Goal: Information Seeking & Learning: Learn about a topic

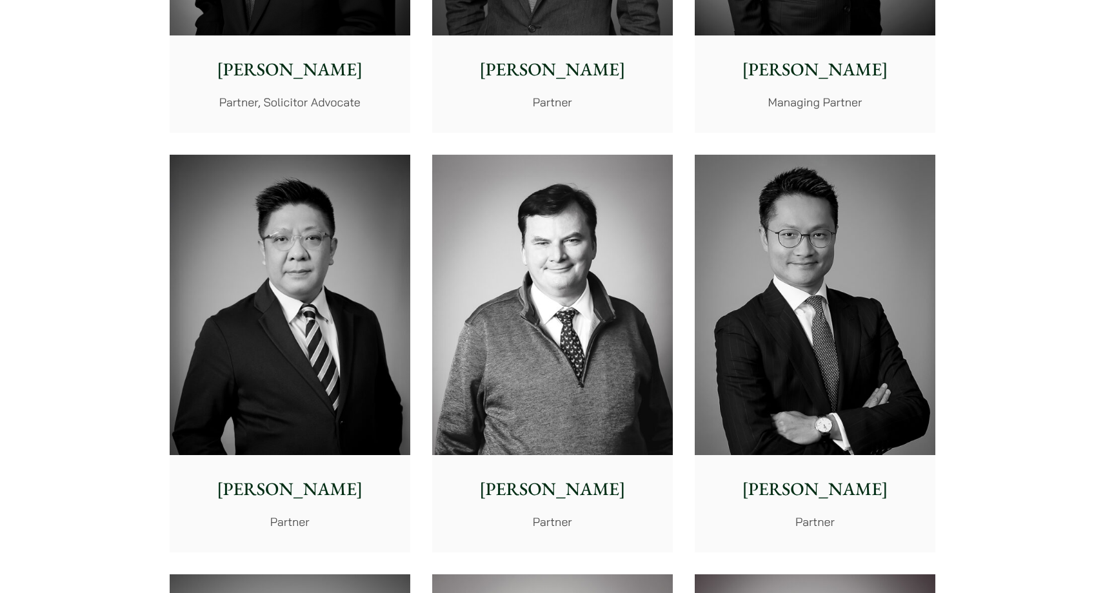
scroll to position [634, 0]
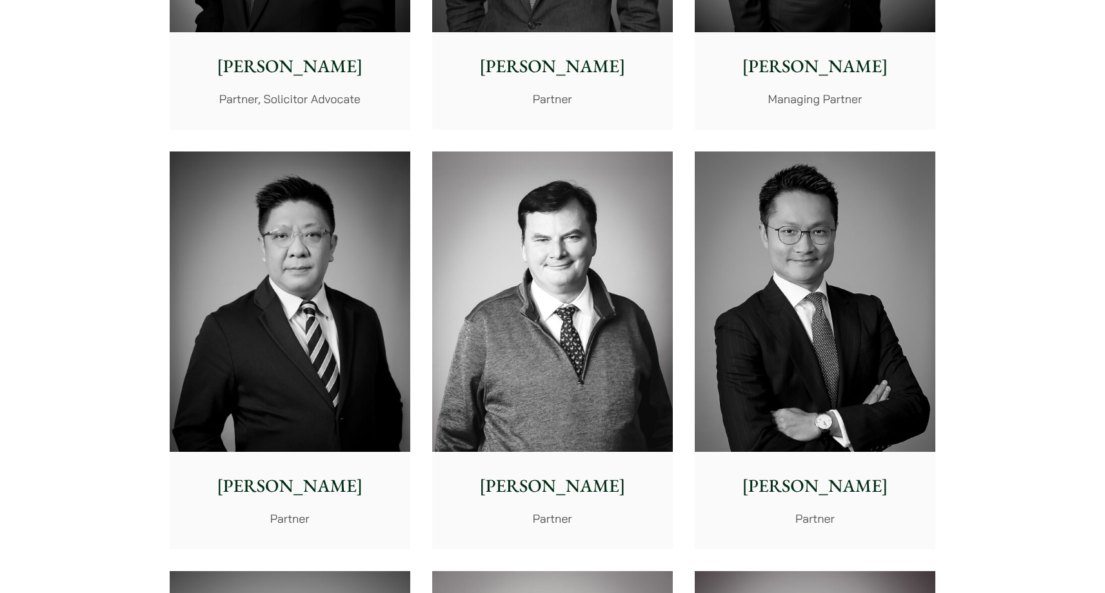
click at [266, 289] on img at bounding box center [290, 302] width 241 height 301
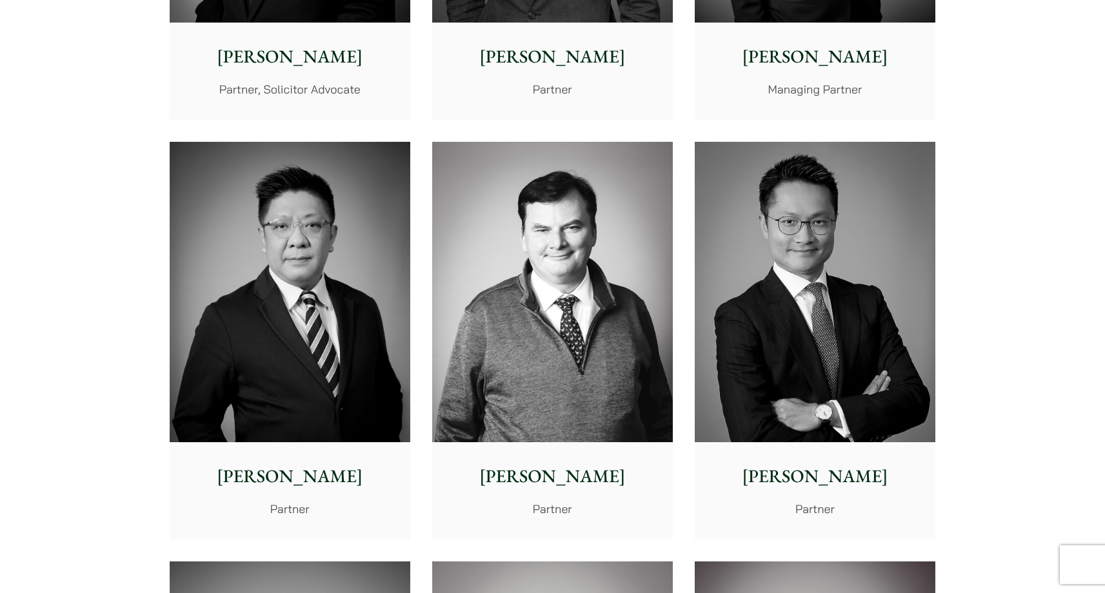
scroll to position [649, 0]
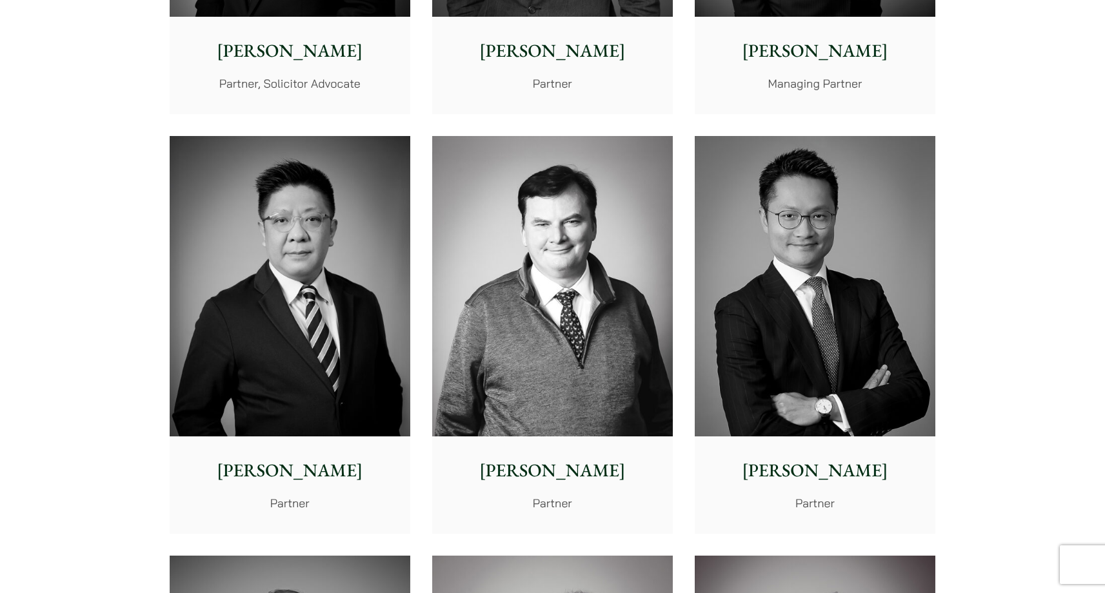
click at [896, 302] on img at bounding box center [814, 286] width 241 height 301
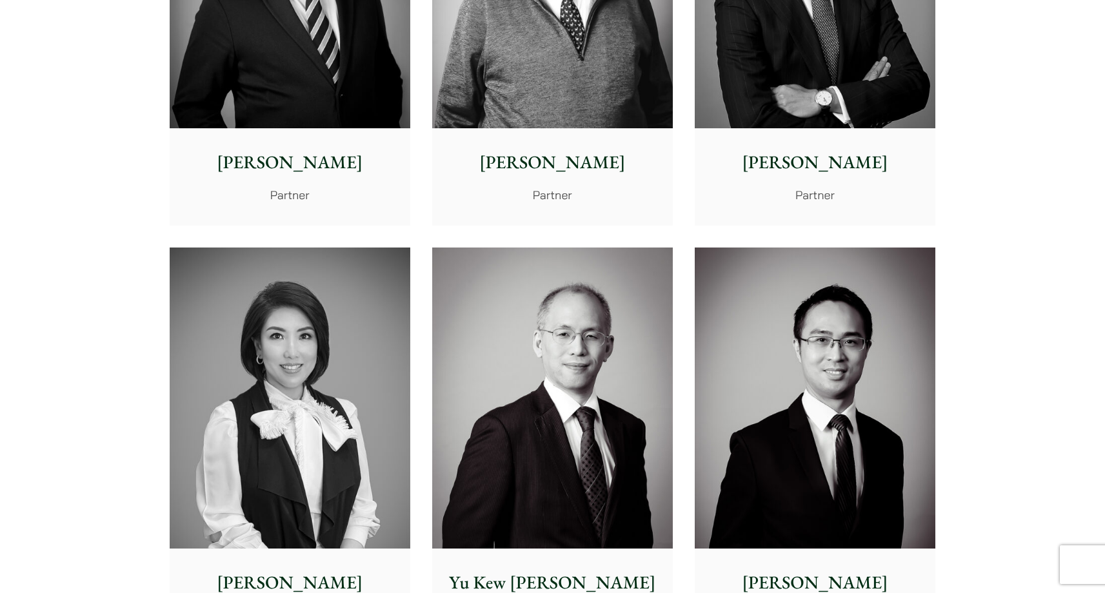
scroll to position [1481, 0]
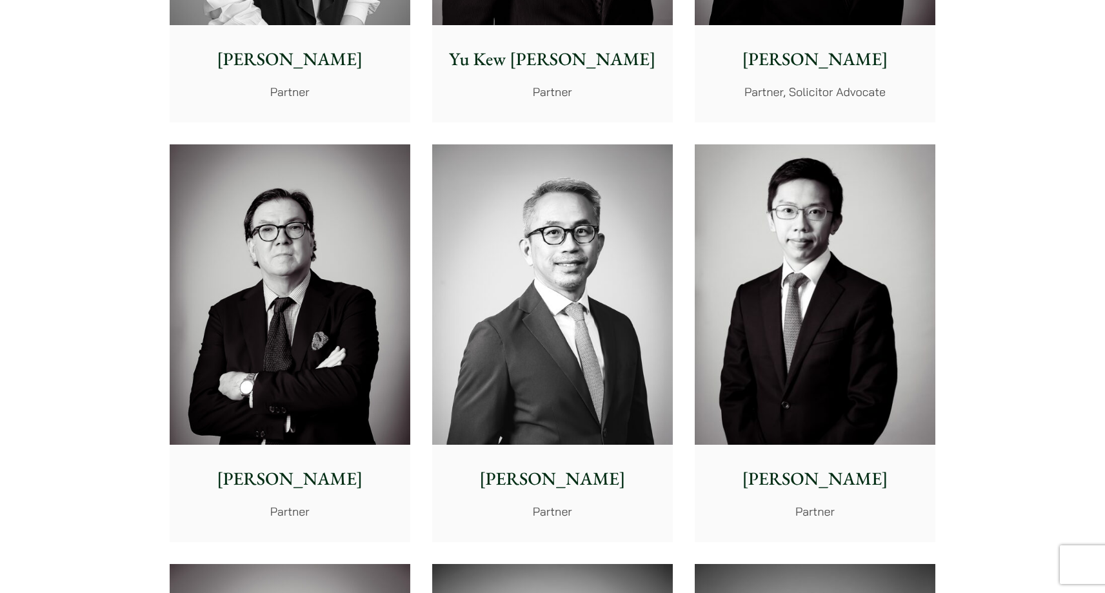
click at [391, 288] on img at bounding box center [290, 294] width 241 height 301
click at [282, 253] on img at bounding box center [290, 294] width 241 height 301
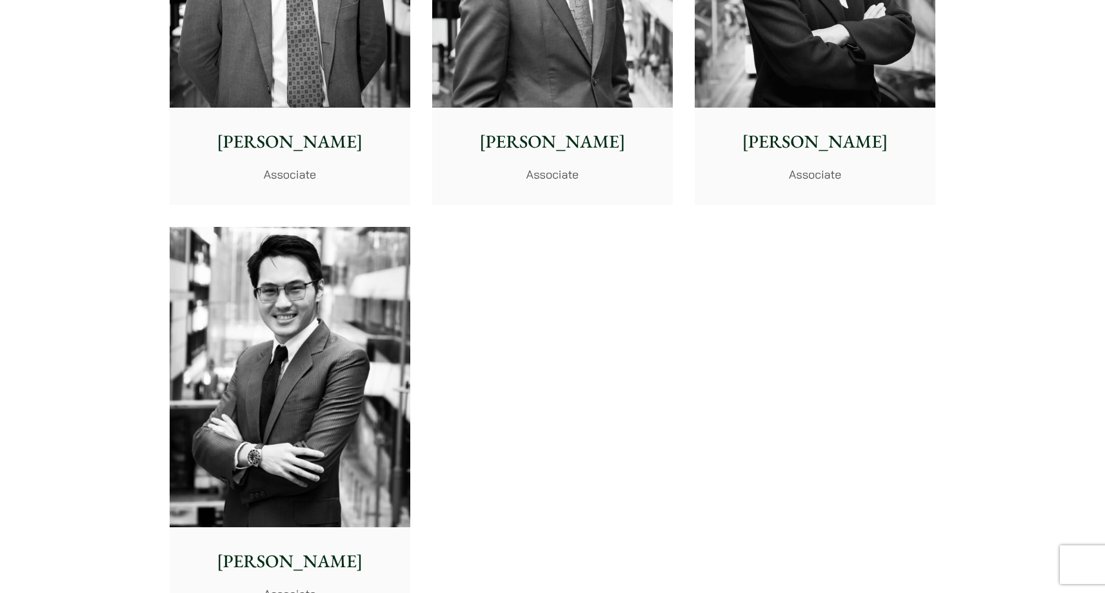
scroll to position [5299, 0]
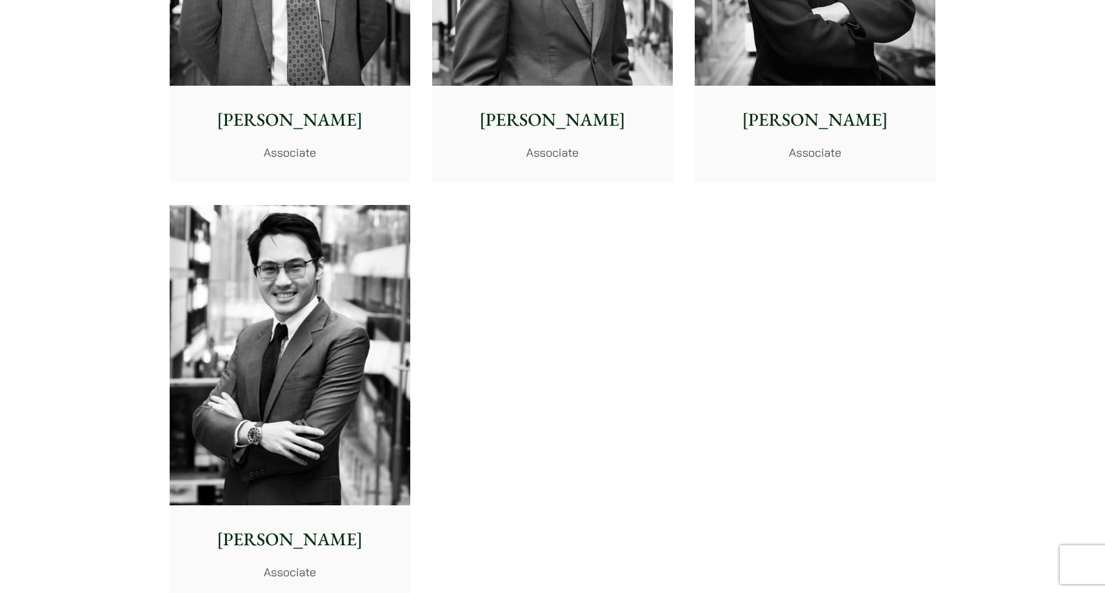
click at [311, 317] on img at bounding box center [290, 355] width 241 height 301
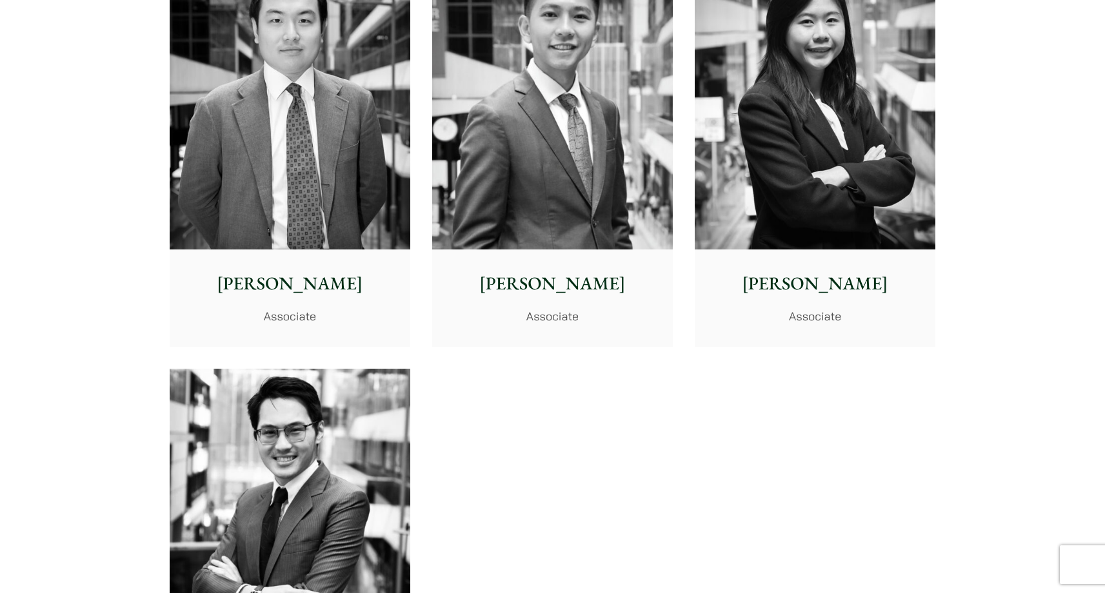
scroll to position [5072, 0]
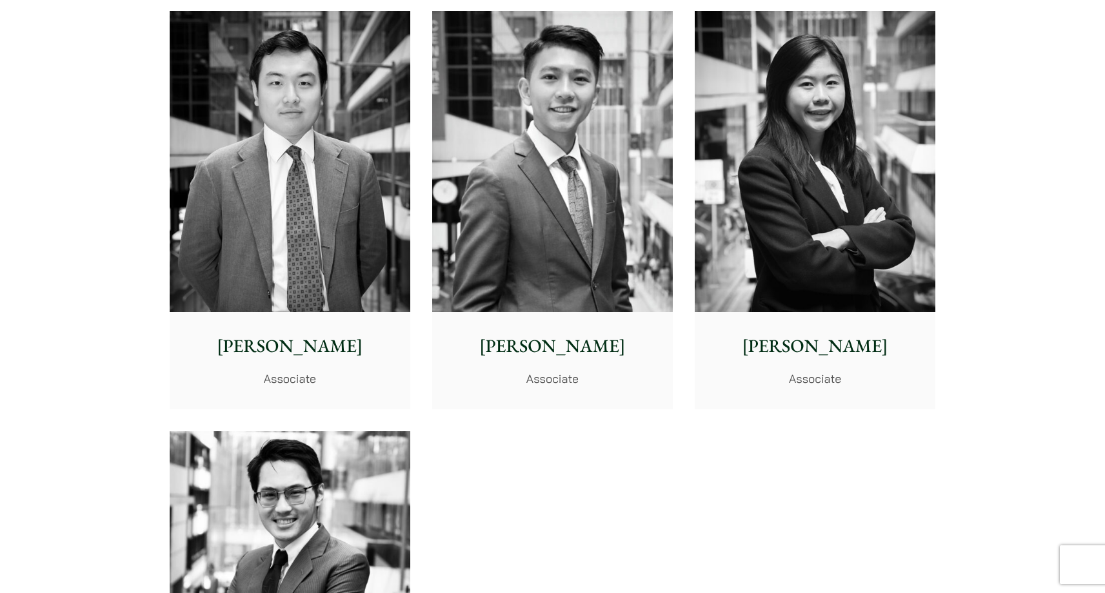
click at [832, 222] on img at bounding box center [814, 161] width 241 height 301
click at [553, 228] on img at bounding box center [552, 161] width 241 height 301
click at [526, 164] on img at bounding box center [552, 161] width 241 height 301
click at [221, 94] on img at bounding box center [290, 161] width 241 height 301
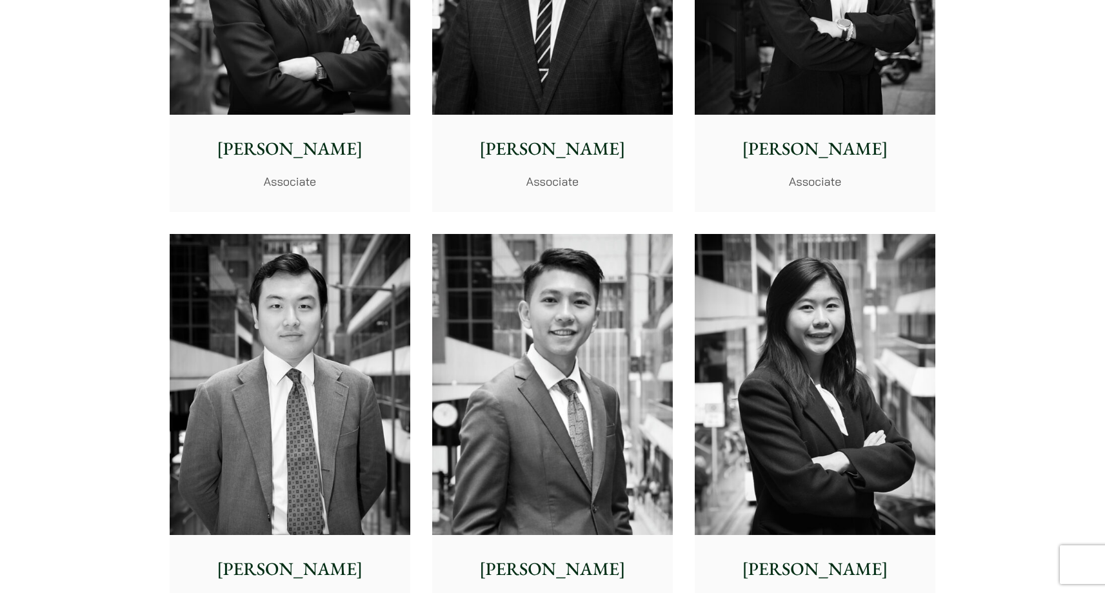
scroll to position [4603, 0]
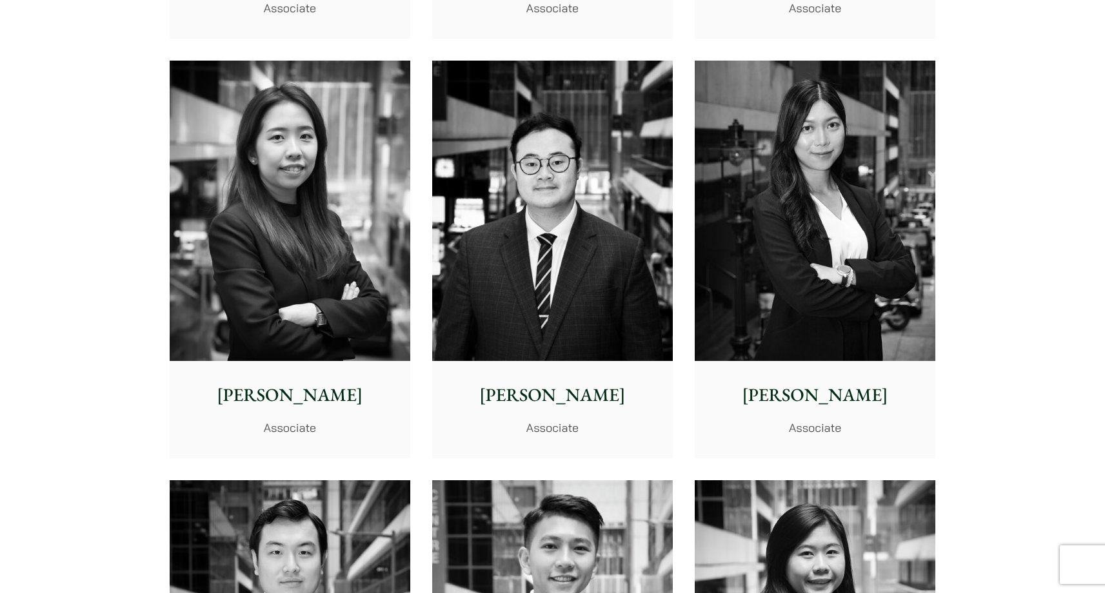
click at [865, 223] on img at bounding box center [814, 211] width 241 height 301
click at [575, 192] on img at bounding box center [552, 211] width 241 height 301
click at [523, 247] on img at bounding box center [552, 211] width 241 height 301
click at [282, 200] on img at bounding box center [290, 211] width 241 height 301
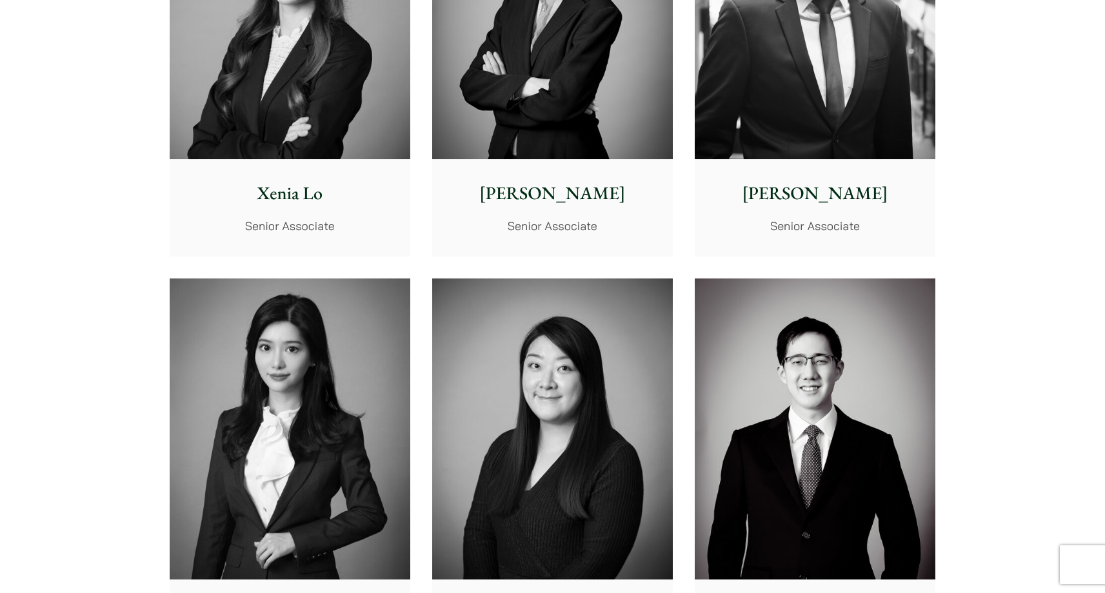
scroll to position [3515, 0]
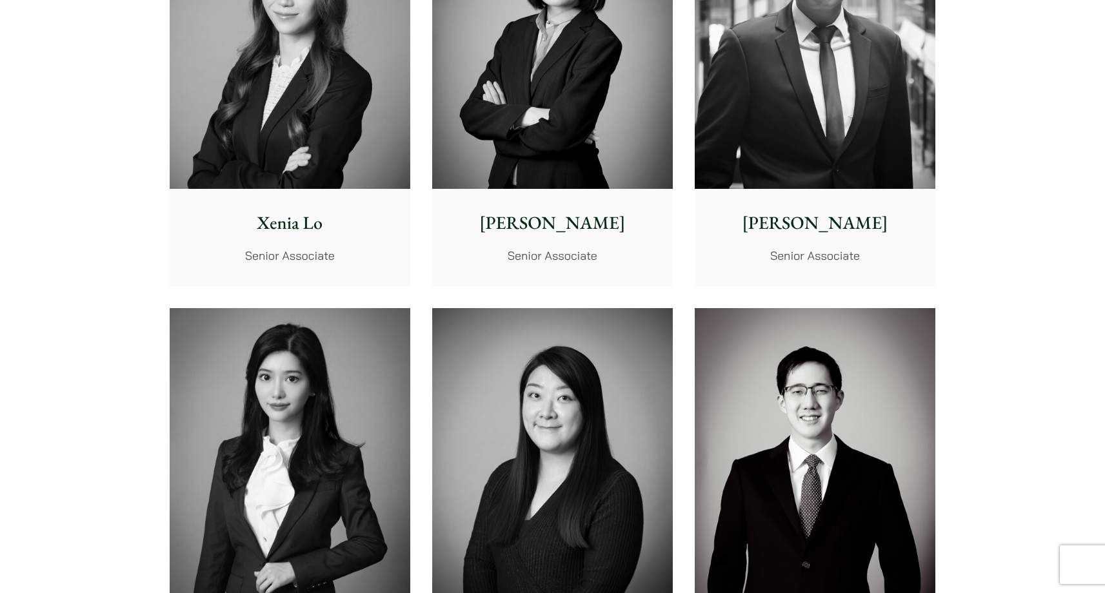
click at [361, 388] on img at bounding box center [290, 458] width 241 height 301
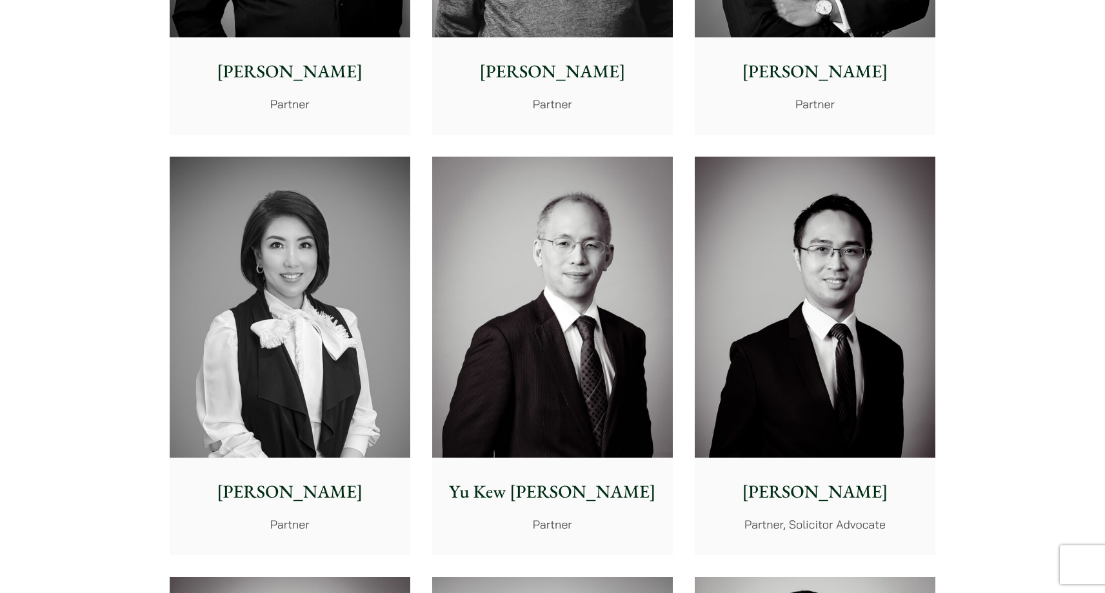
scroll to position [0, 0]
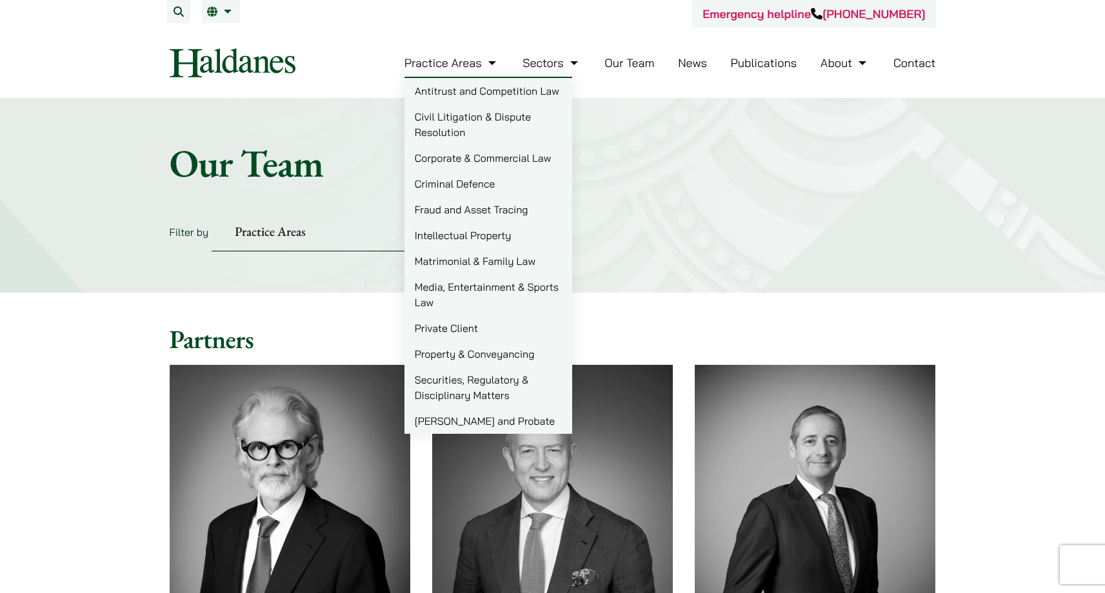
click at [477, 137] on link "Civil Litigation & Dispute Resolution" at bounding box center [488, 124] width 168 height 41
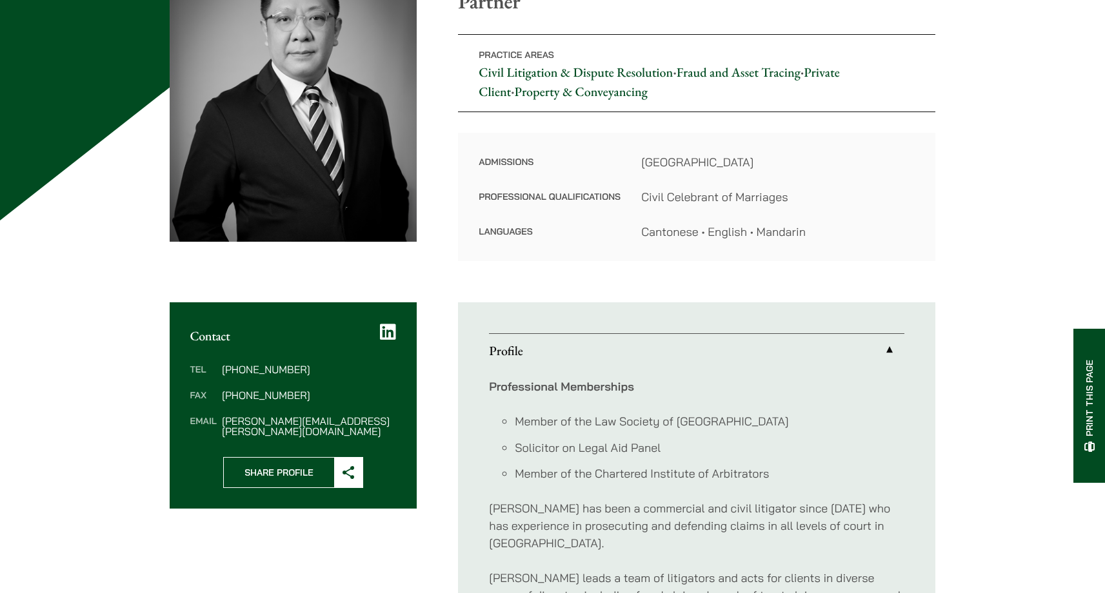
scroll to position [484, 0]
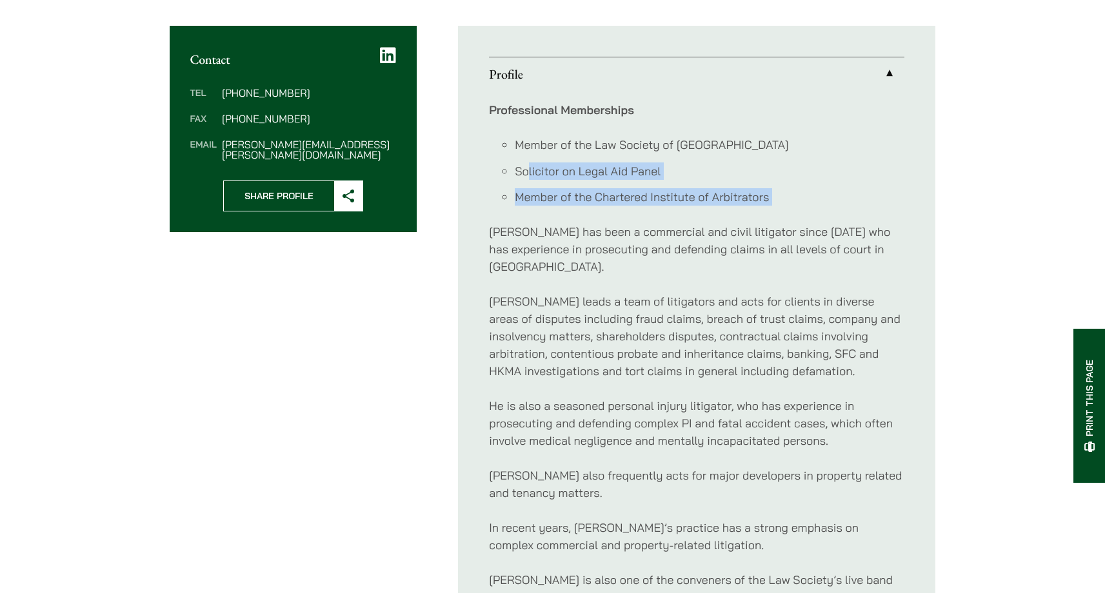
drag, startPoint x: 533, startPoint y: 176, endPoint x: 717, endPoint y: 212, distance: 187.3
click at [718, 209] on div "Professional Memberships Member of the Law Society of Hong Kong Solicitor on Le…" at bounding box center [696, 362] width 415 height 543
click at [709, 223] on p "Paul has been a commercial and civil litigator since 1998 who has experience in…" at bounding box center [696, 249] width 415 height 52
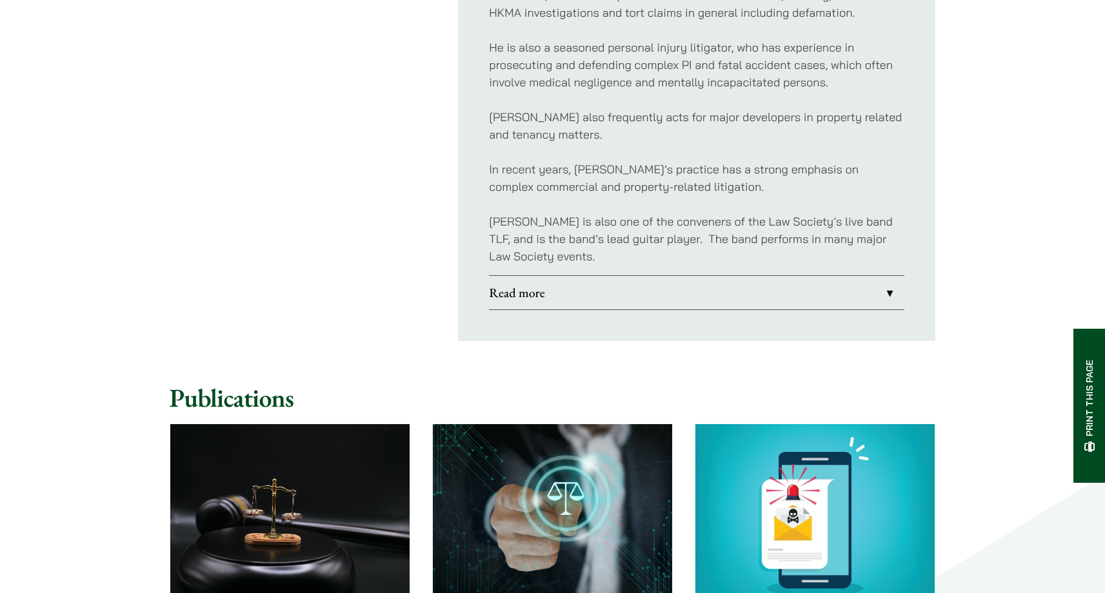
scroll to position [898, 0]
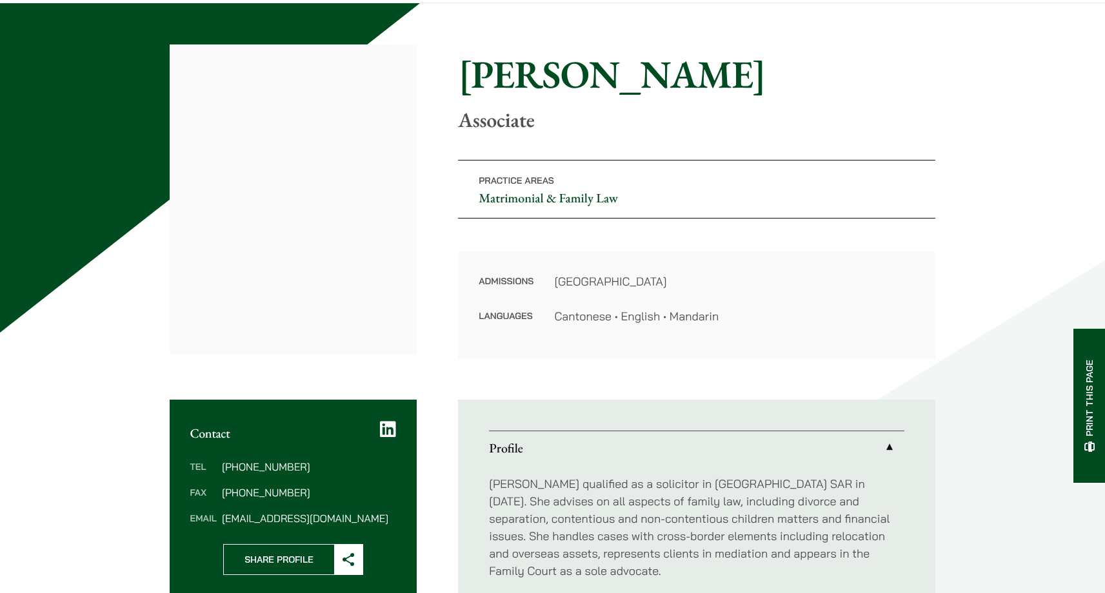
scroll to position [183, 0]
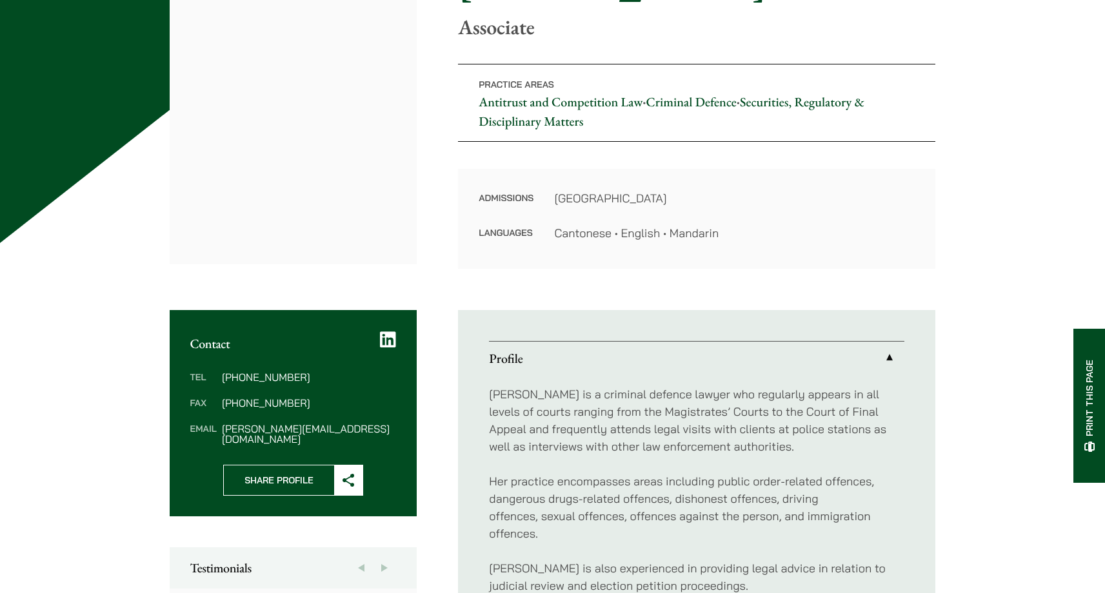
scroll to position [213, 0]
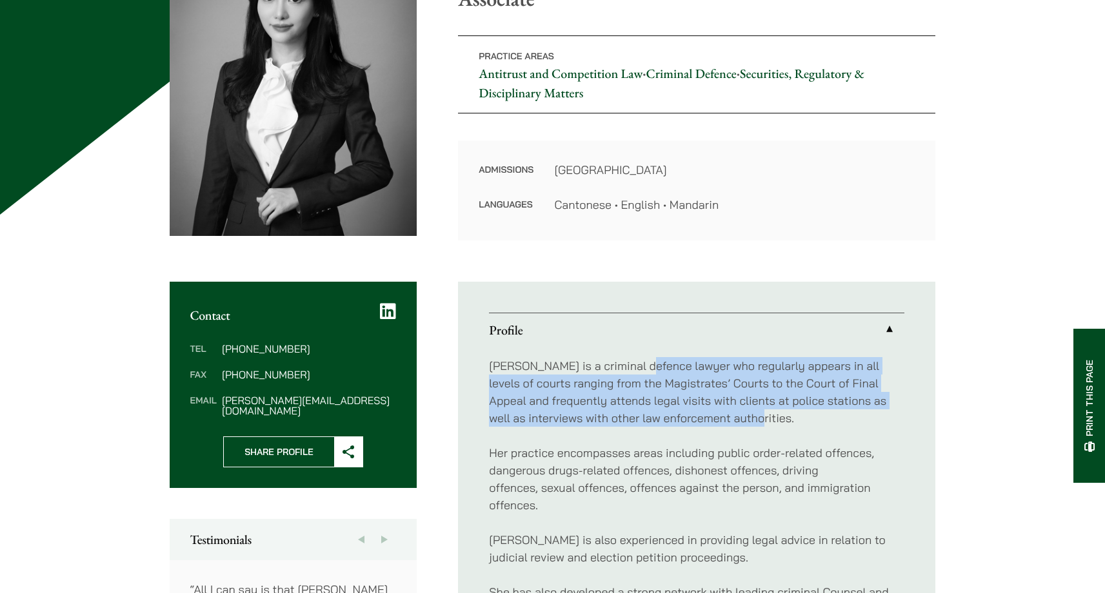
drag, startPoint x: 640, startPoint y: 368, endPoint x: 747, endPoint y: 420, distance: 119.1
click at [748, 419] on p "Florence is a criminal defence lawyer who regularly appears in all levels of co…" at bounding box center [696, 392] width 415 height 70
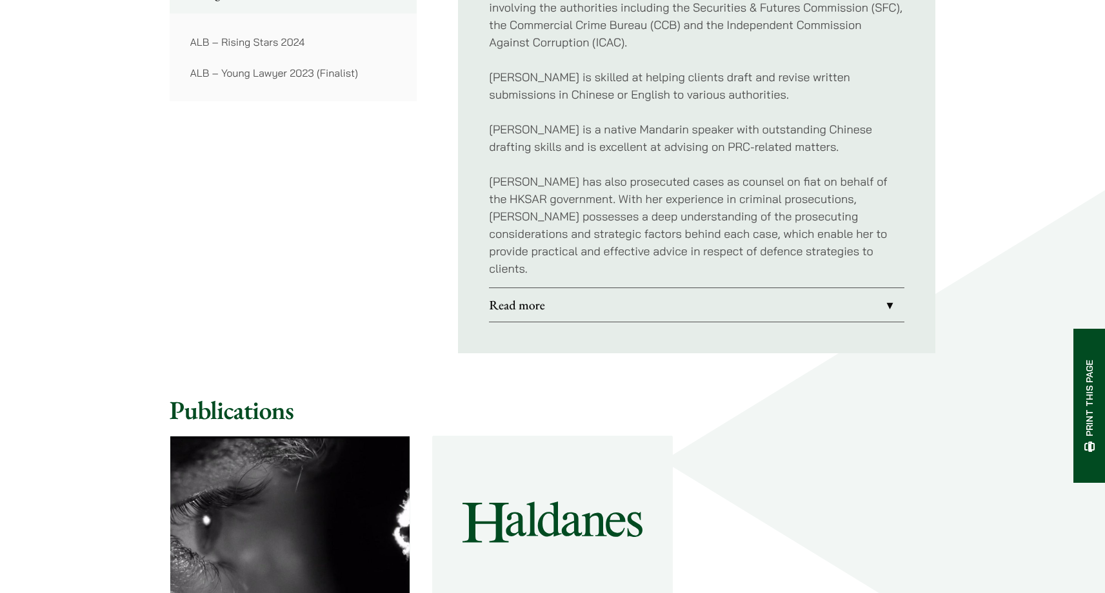
scroll to position [1319, 0]
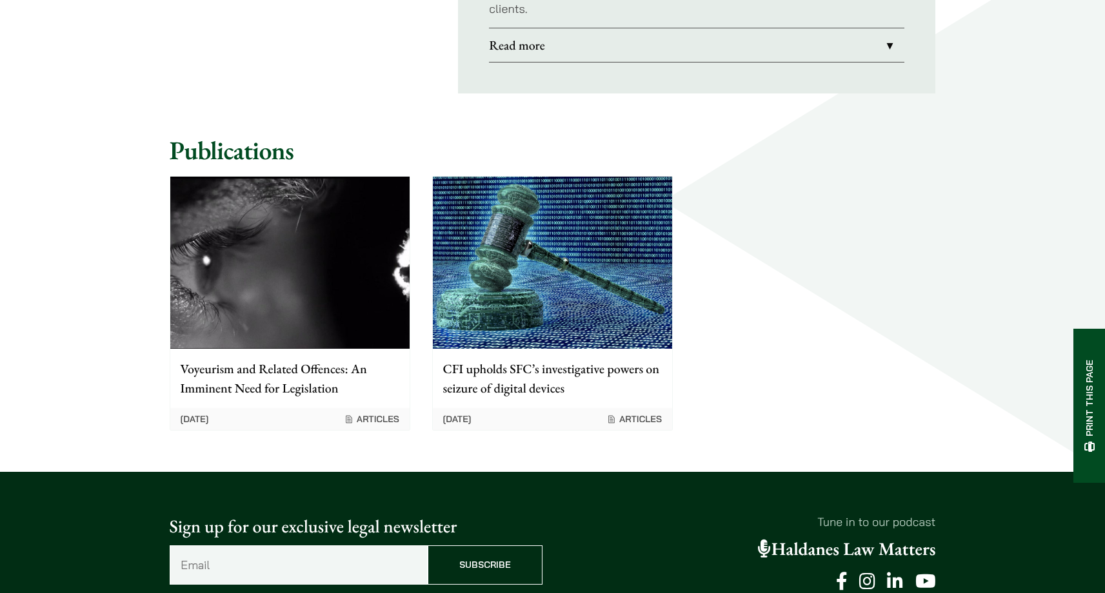
click at [556, 41] on link "Read more" at bounding box center [696, 45] width 415 height 34
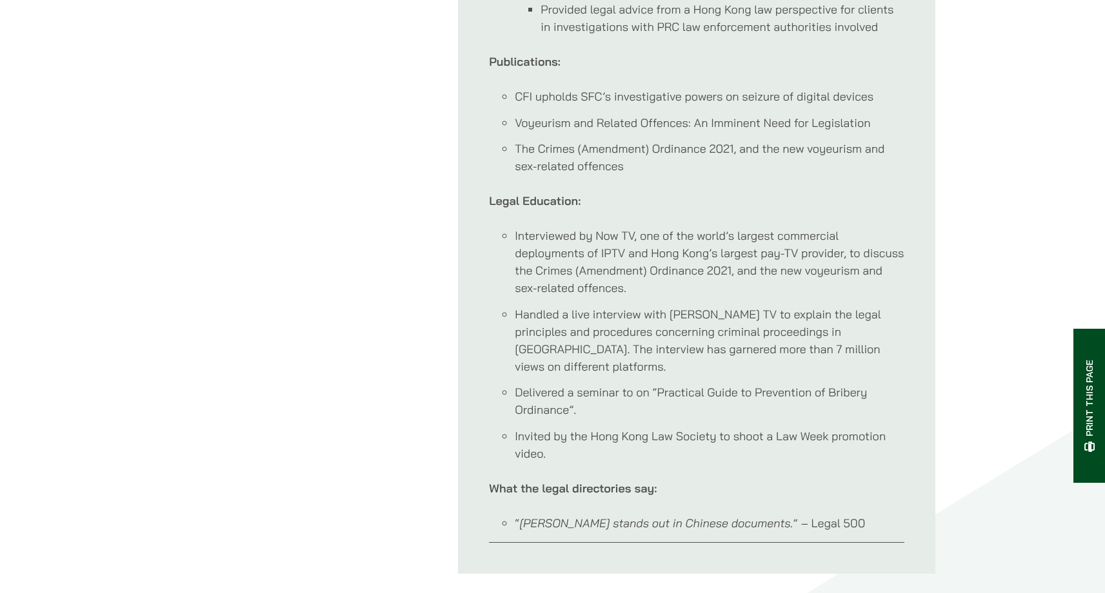
scroll to position [1319, 0]
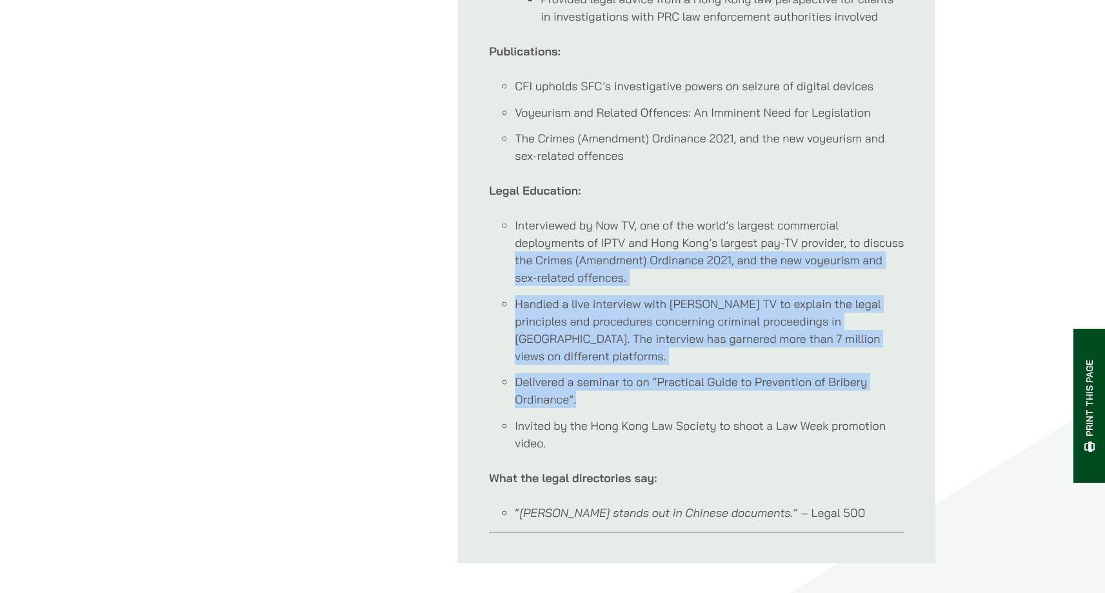
drag, startPoint x: 604, startPoint y: 382, endPoint x: 507, endPoint y: 255, distance: 159.2
click at [507, 255] on ul "Interviewed by Now TV, one of the world’s largest commercial deployments of IPT…" at bounding box center [696, 334] width 415 height 235
click at [618, 326] on li "Handled a live interview with Henan TV to explain the legal principles and proc…" at bounding box center [709, 330] width 389 height 70
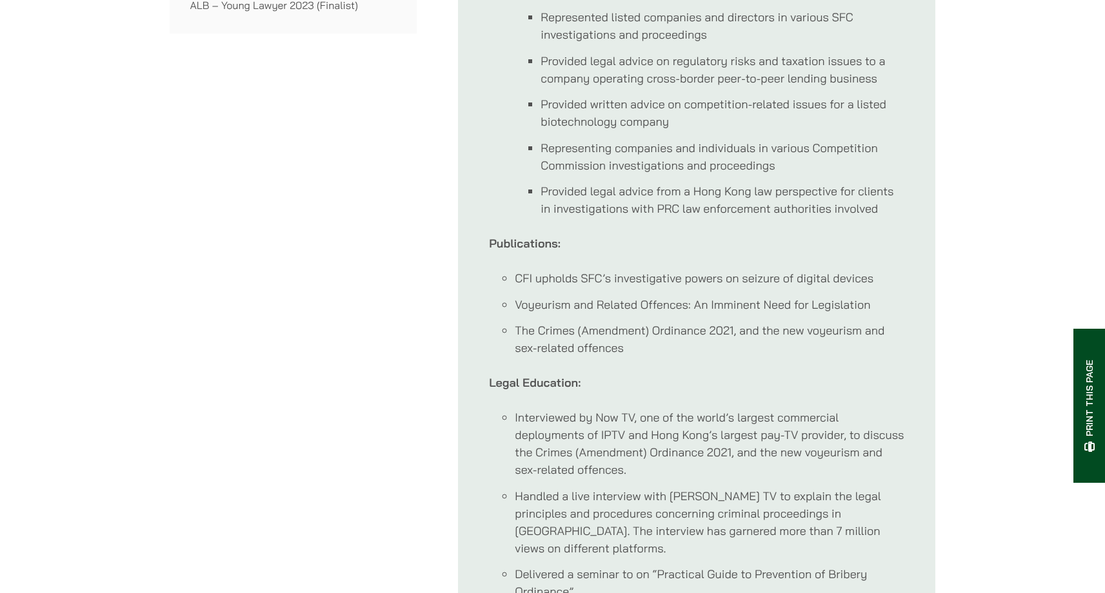
scroll to position [1103, 0]
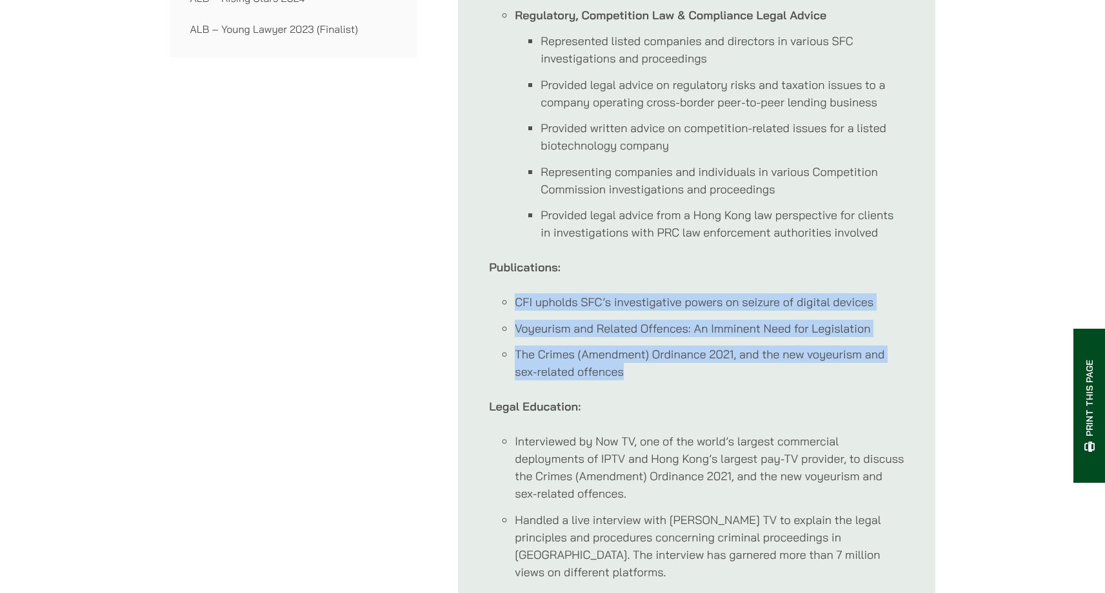
drag, startPoint x: 626, startPoint y: 368, endPoint x: 475, endPoint y: 284, distance: 172.6
click at [475, 284] on ul "Profile Florence is a criminal defence lawyer who regularly appears in all leve…" at bounding box center [696, 86] width 477 height 1388
click at [571, 327] on li "Voyeurism and Related Offences: An Imminent Need for Legislation" at bounding box center [709, 328] width 389 height 17
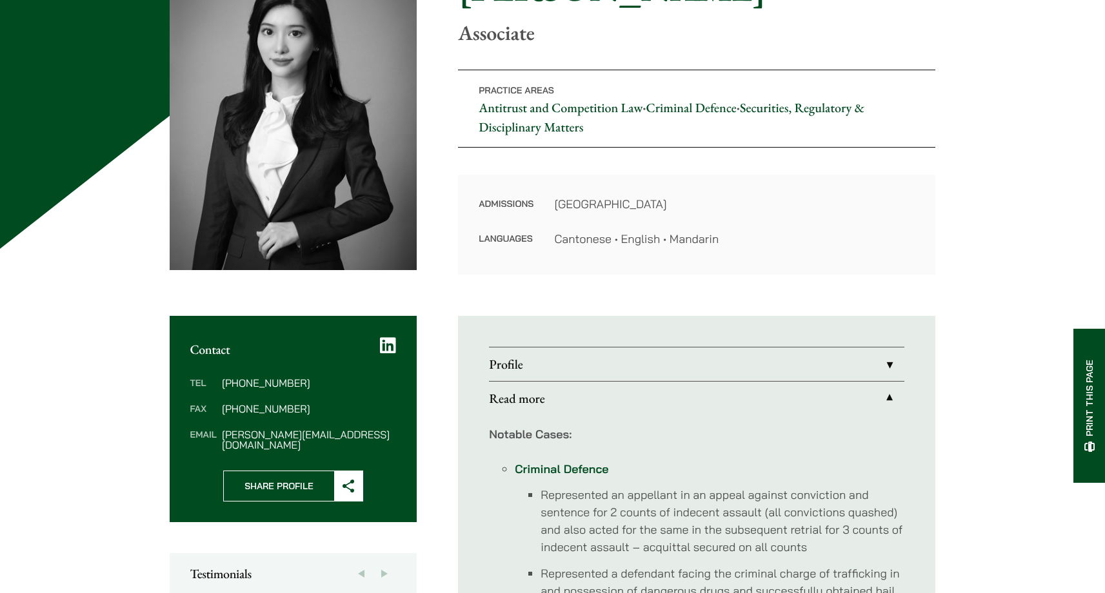
scroll to position [56, 0]
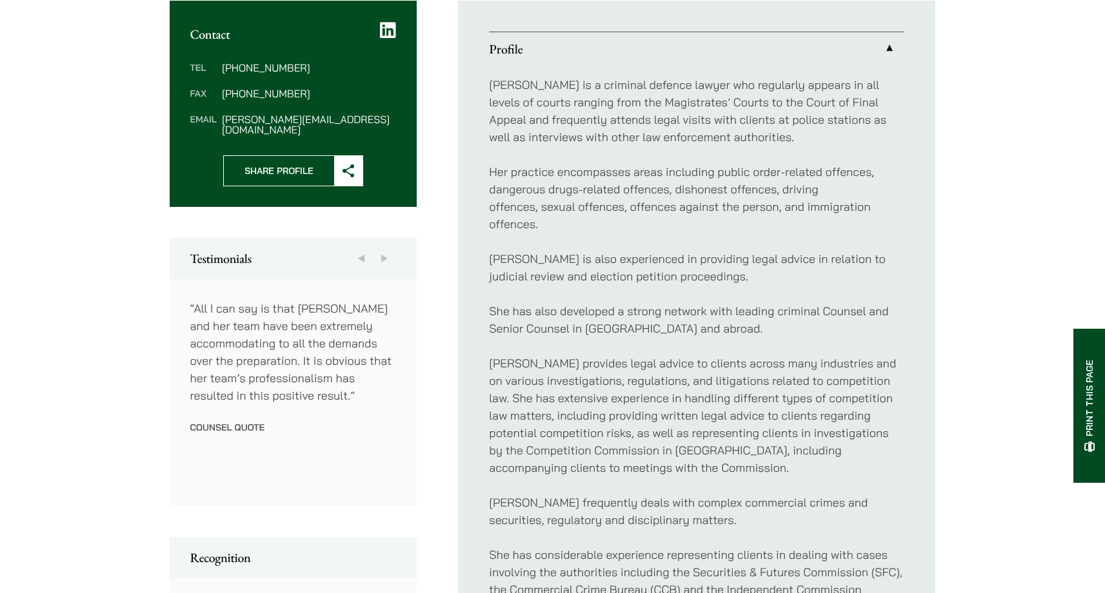
scroll to position [495, 0]
